Goal: Navigation & Orientation: Find specific page/section

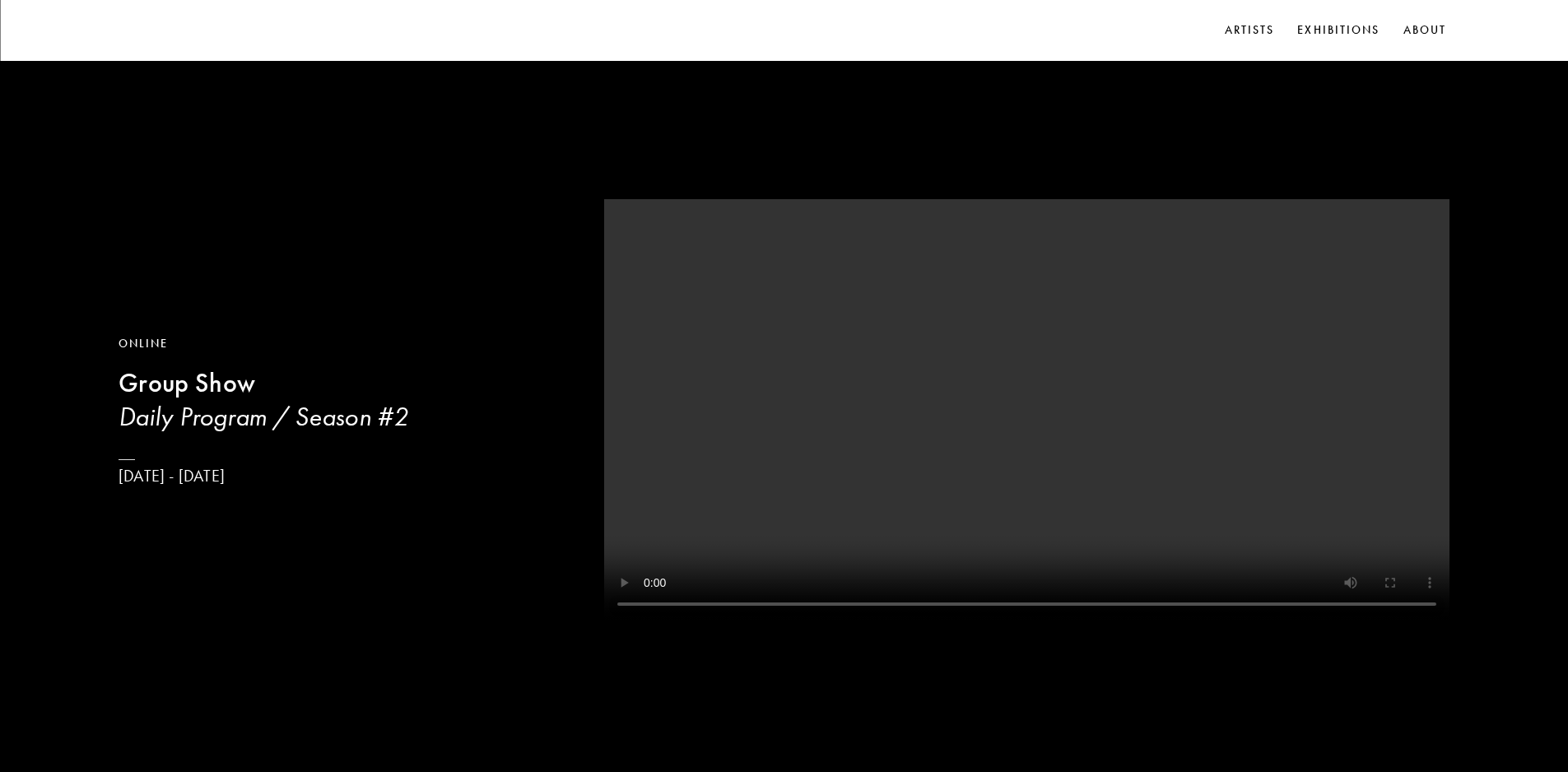
scroll to position [822, 0]
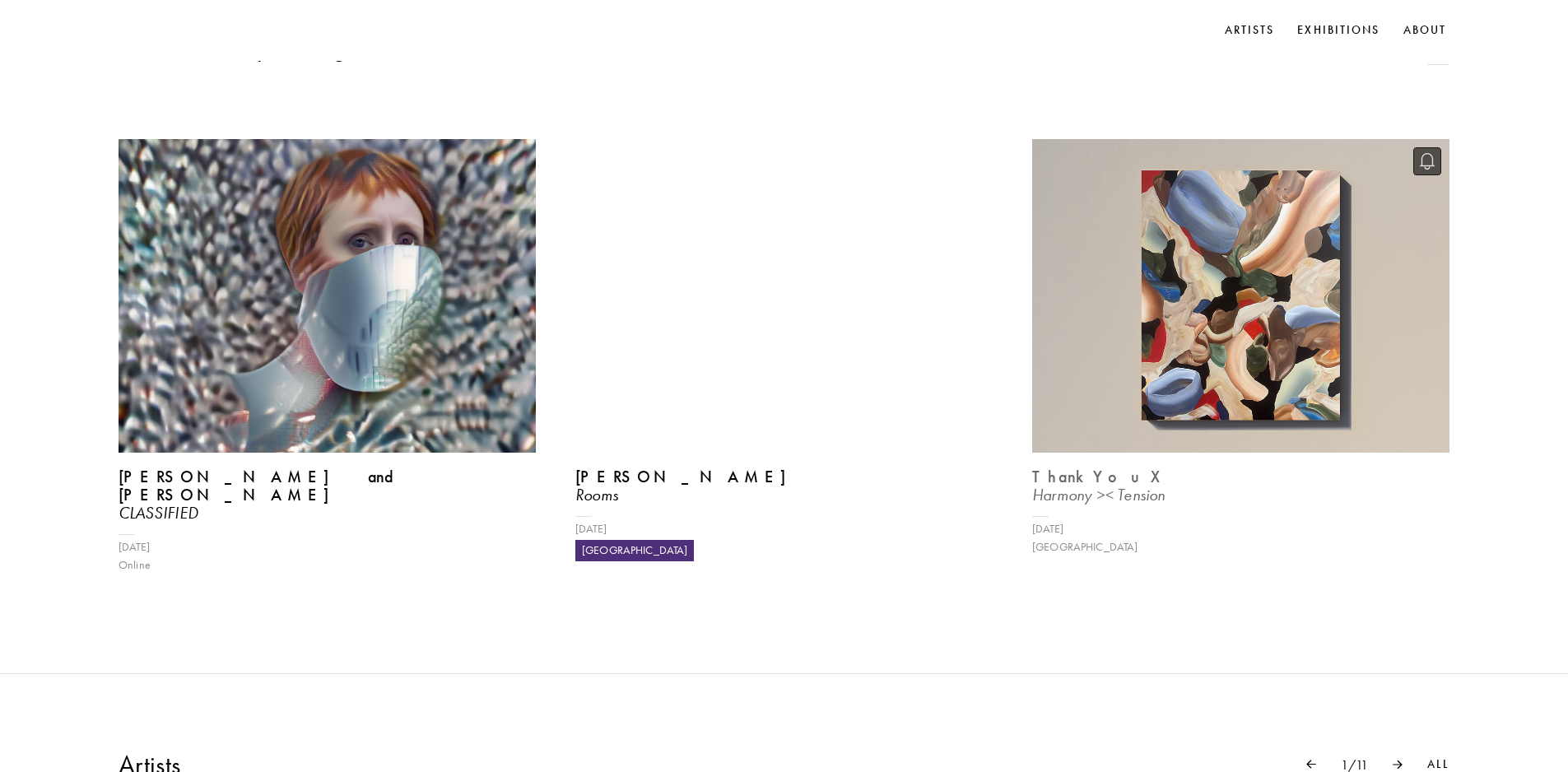
click at [1278, 335] on img at bounding box center [1241, 296] width 429 height 322
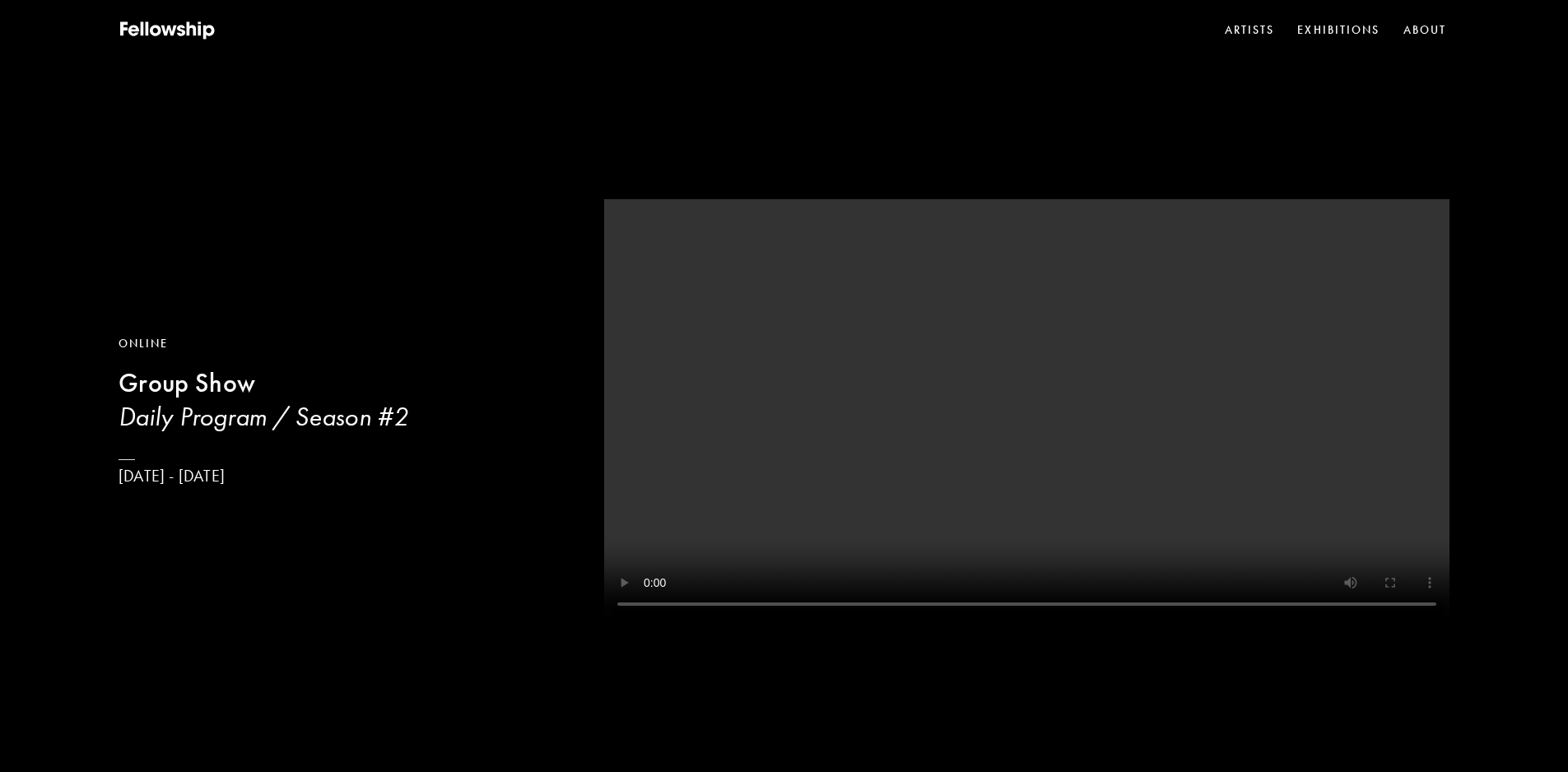
click at [126, 17] on div at bounding box center [137, 30] width 37 height 28
click at [892, 504] on video at bounding box center [1027, 410] width 845 height 422
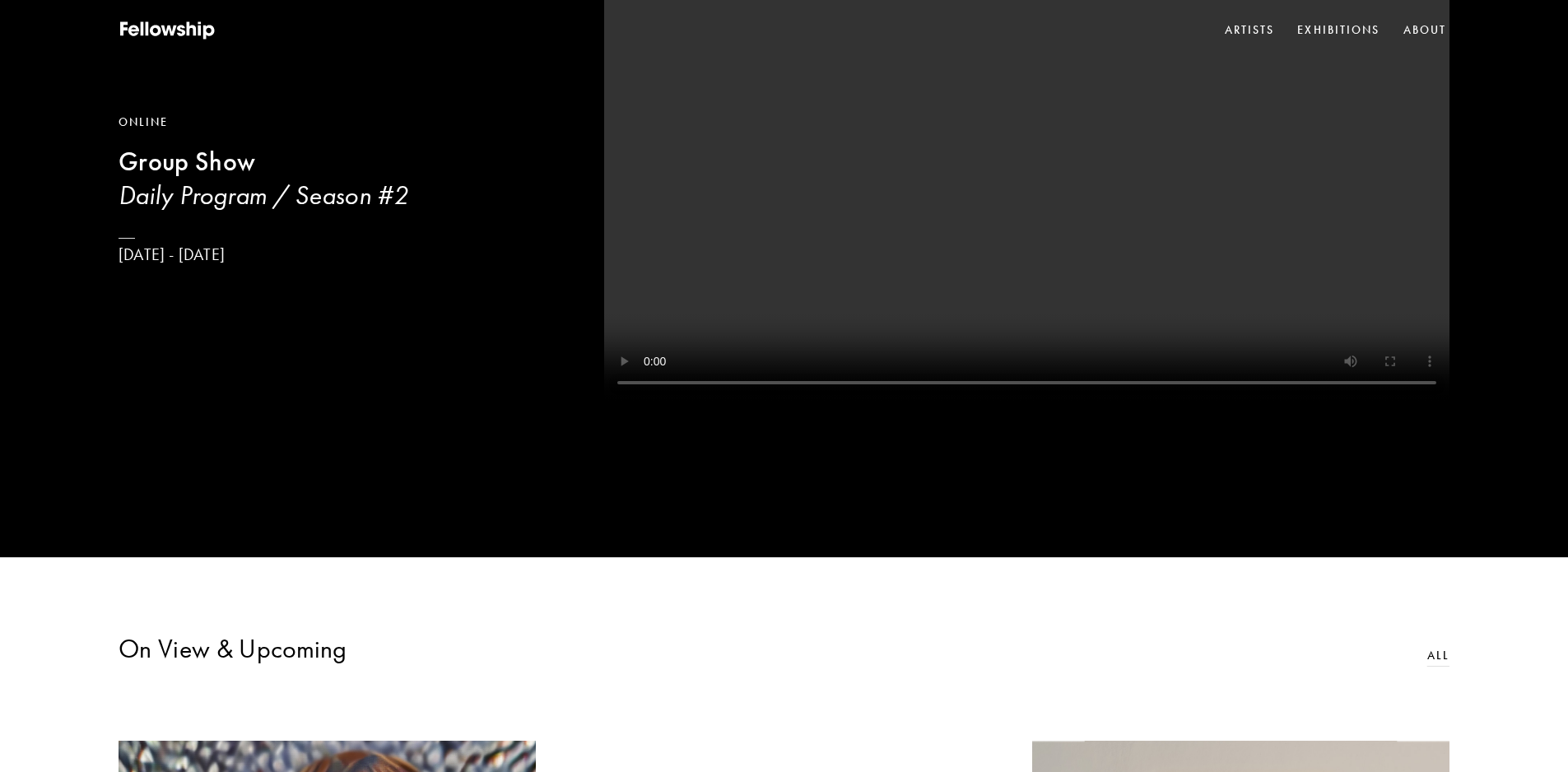
scroll to position [247, 0]
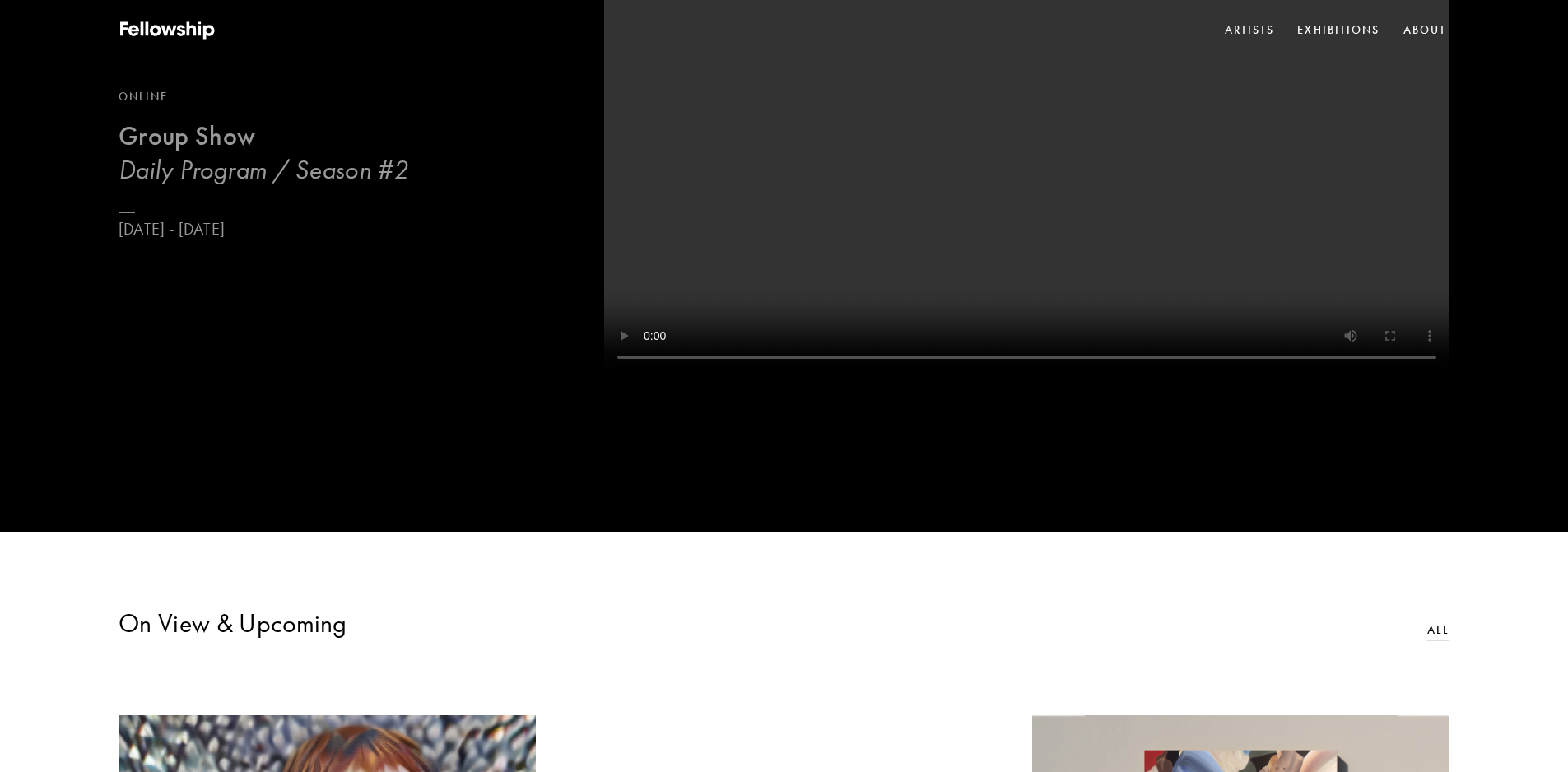
click at [227, 218] on link "Online Group Show Daily Program / Season #[DATE] - [DATE]" at bounding box center [263, 164] width 290 height 151
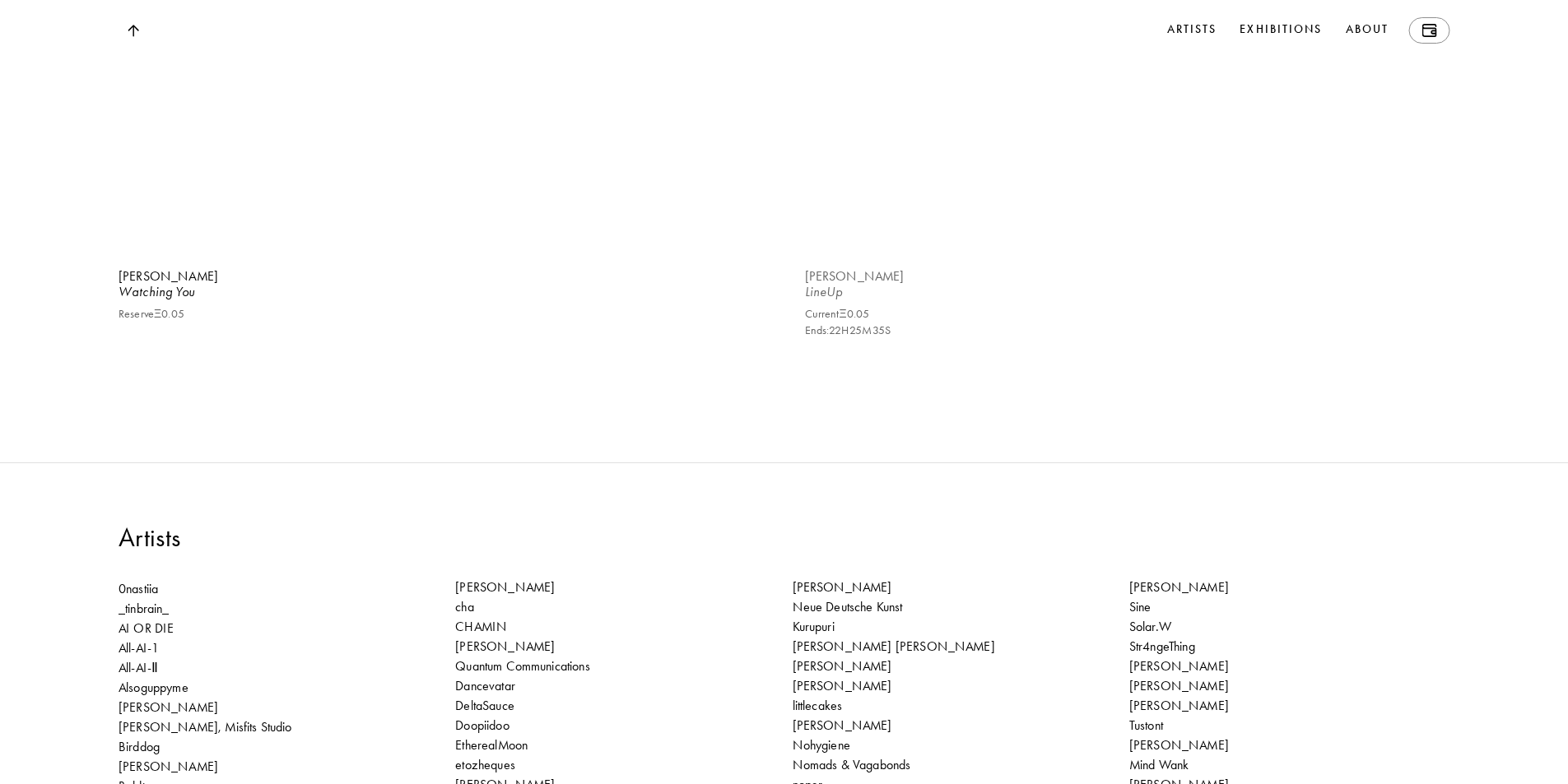
scroll to position [31109, 0]
